Goal: Task Accomplishment & Management: Complete application form

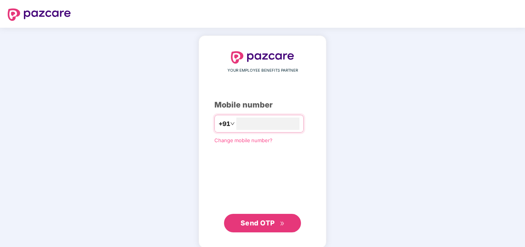
type input "**********"
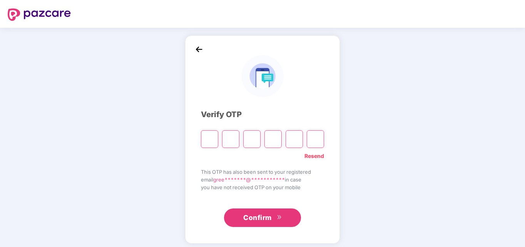
type input "*"
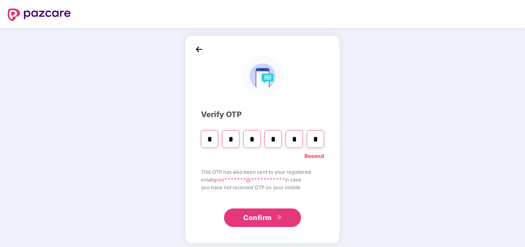
type input "*"
click at [270, 214] on span "Confirm" at bounding box center [257, 217] width 28 height 11
click at [235, 137] on input "*" at bounding box center [230, 139] width 17 height 18
type input "*"
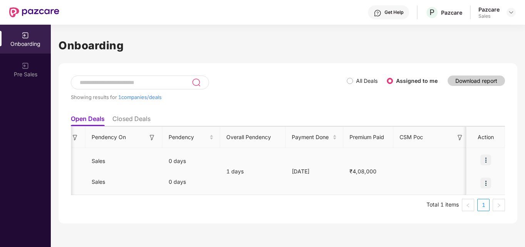
scroll to position [0, 325]
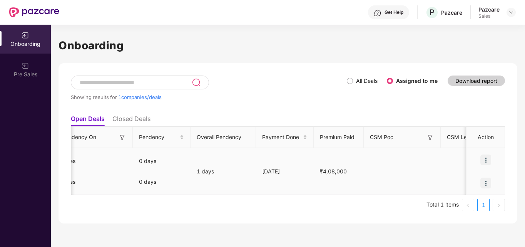
click at [487, 155] on img at bounding box center [485, 159] width 11 height 11
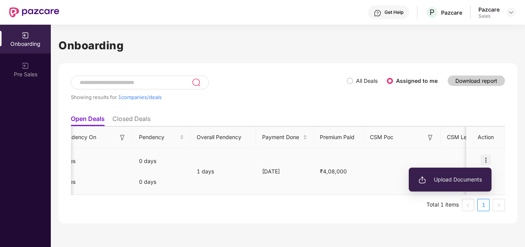
click at [464, 176] on span "Upload Documents" at bounding box center [449, 179] width 63 height 8
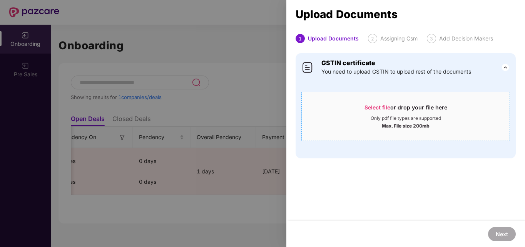
click at [378, 119] on div "Only pdf file types are supported" at bounding box center [405, 118] width 70 height 6
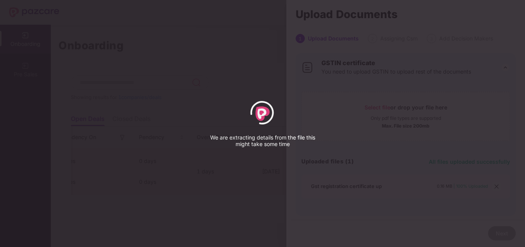
select select "*****"
select select "******"
select select "**********"
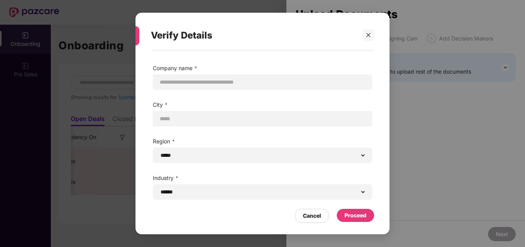
click at [367, 215] on div "Proceed" at bounding box center [355, 214] width 37 height 13
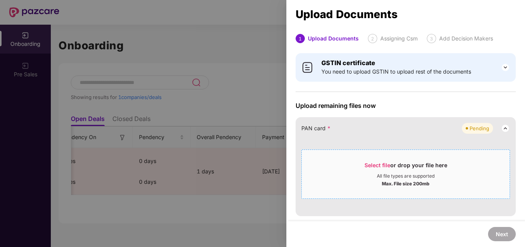
click at [440, 173] on div "All file types are supported" at bounding box center [406, 176] width 208 height 6
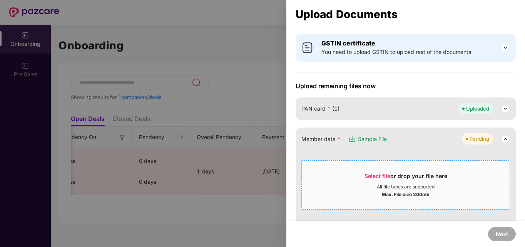
scroll to position [25, 0]
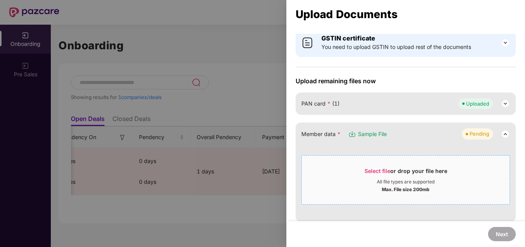
click at [409, 176] on div "Select file or drop your file here" at bounding box center [405, 173] width 83 height 12
click at [380, 177] on div "Select file or drop your file here" at bounding box center [405, 173] width 83 height 12
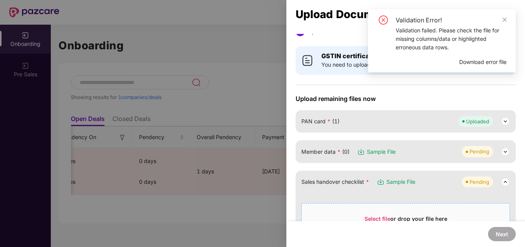
scroll to position [3, 0]
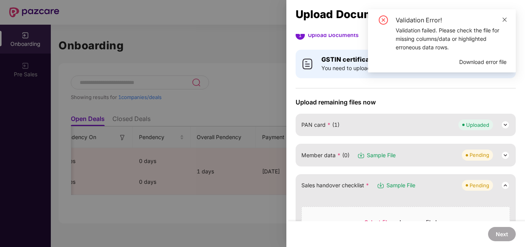
click at [504, 20] on icon "close" at bounding box center [504, 19] width 5 height 5
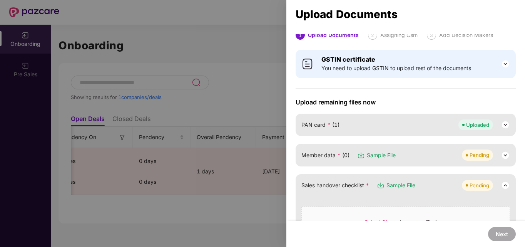
click at [502, 157] on img at bounding box center [504, 154] width 9 height 9
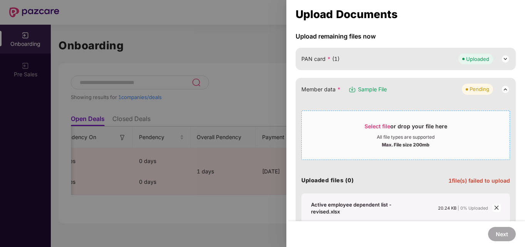
scroll to position [70, 0]
